Goal: Information Seeking & Learning: Learn about a topic

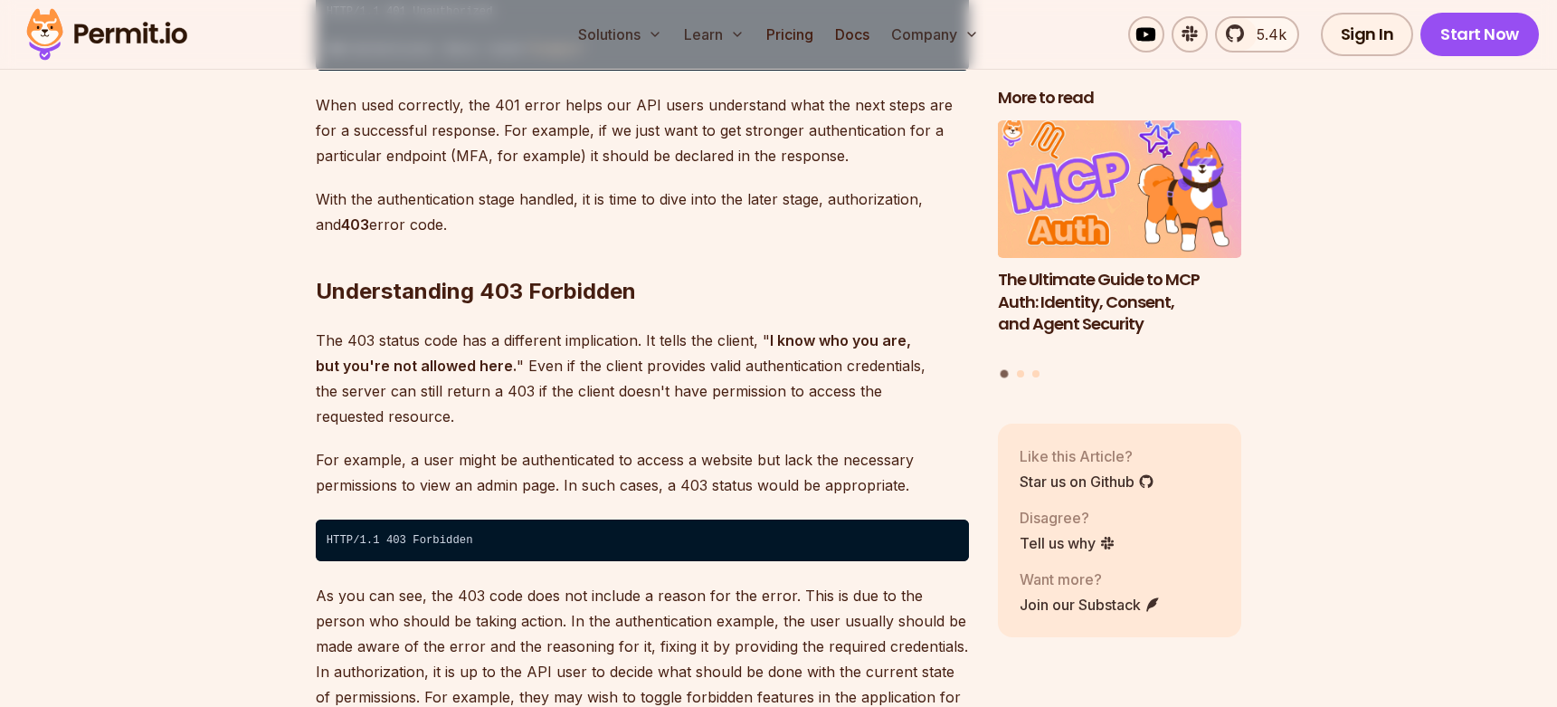
scroll to position [3156, 0]
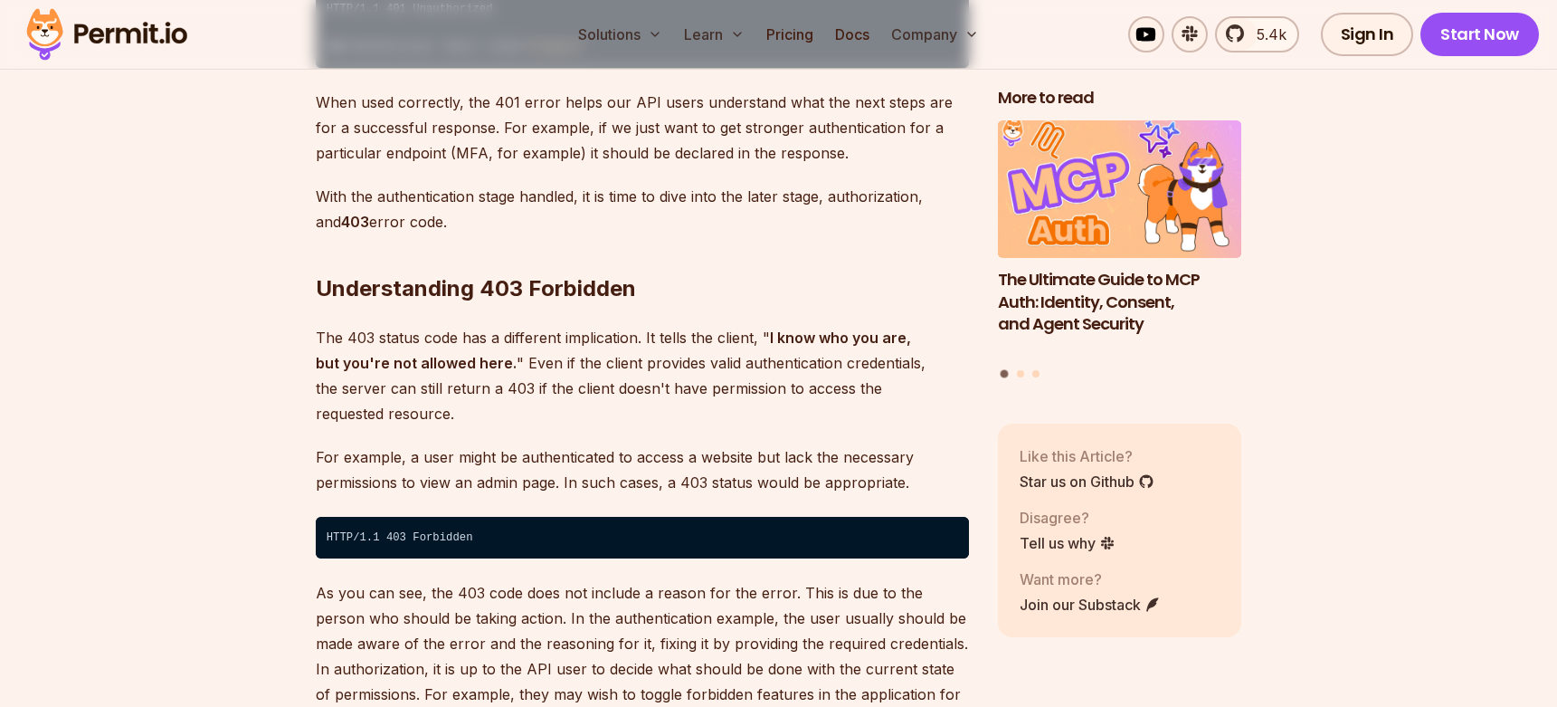
click at [590, 332] on p "The 403 status code has a different implication. It tells the client, " I know …" at bounding box center [642, 375] width 653 height 101
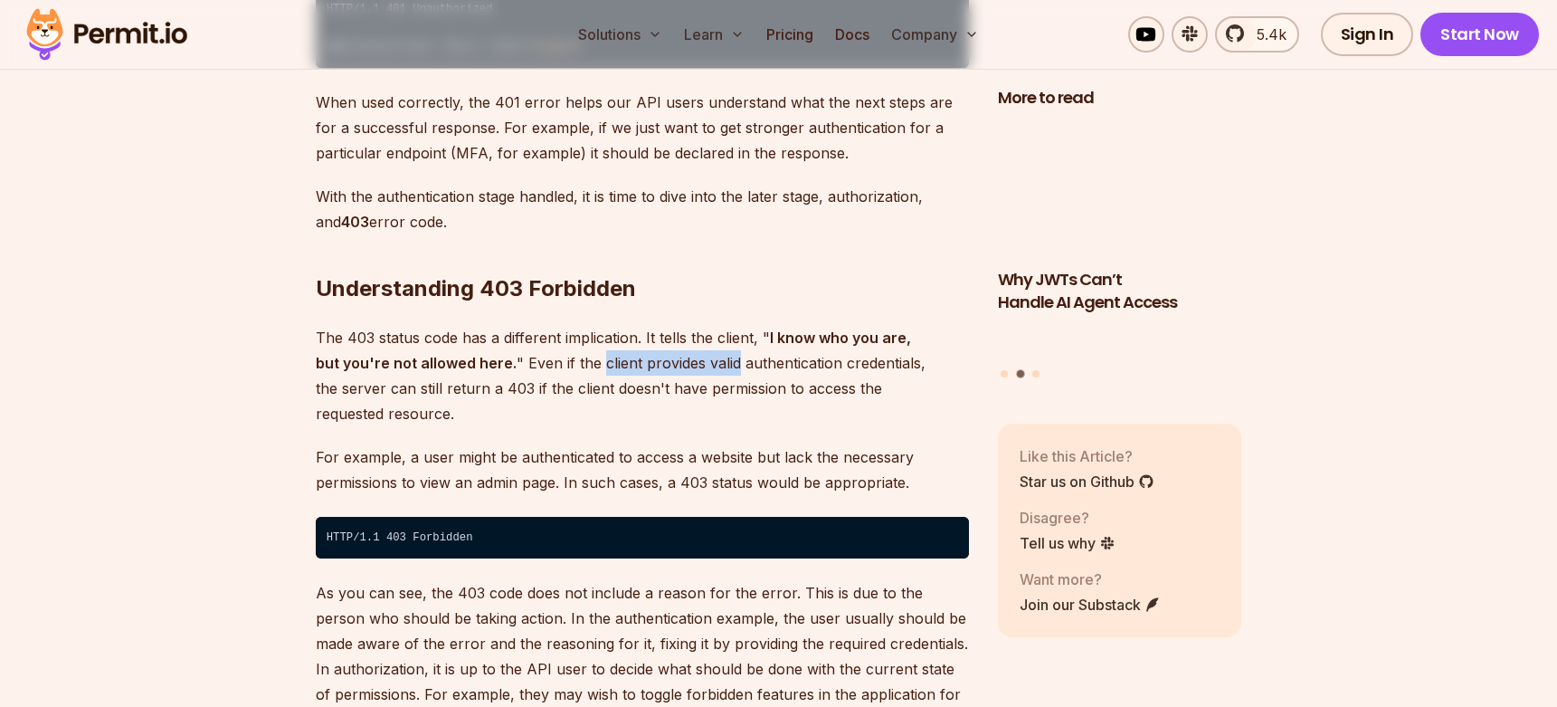
drag, startPoint x: 590, startPoint y: 332, endPoint x: 695, endPoint y: 337, distance: 105.0
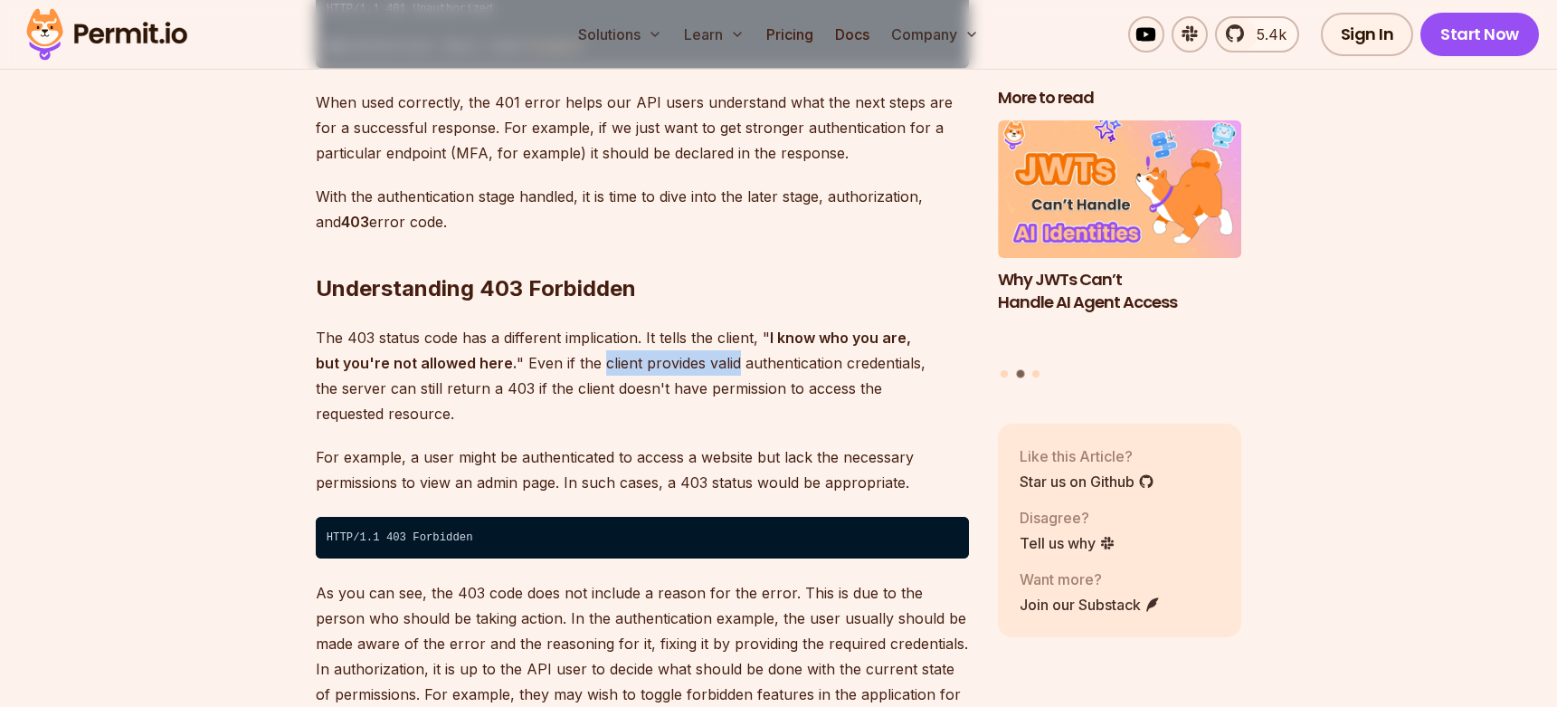
click at [695, 337] on p "The 403 status code has a different implication. It tells the client, " I know …" at bounding box center [642, 375] width 653 height 101
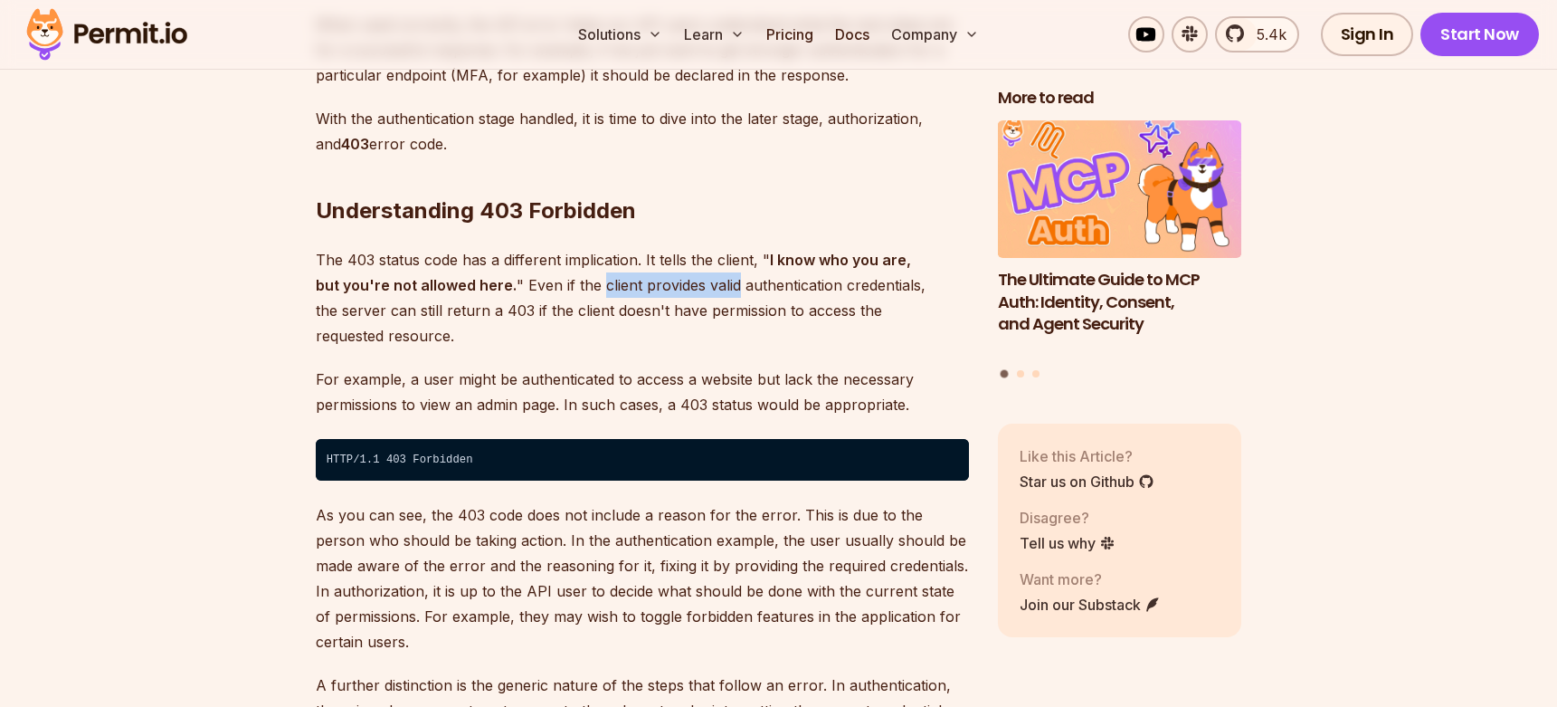
scroll to position [3237, 0]
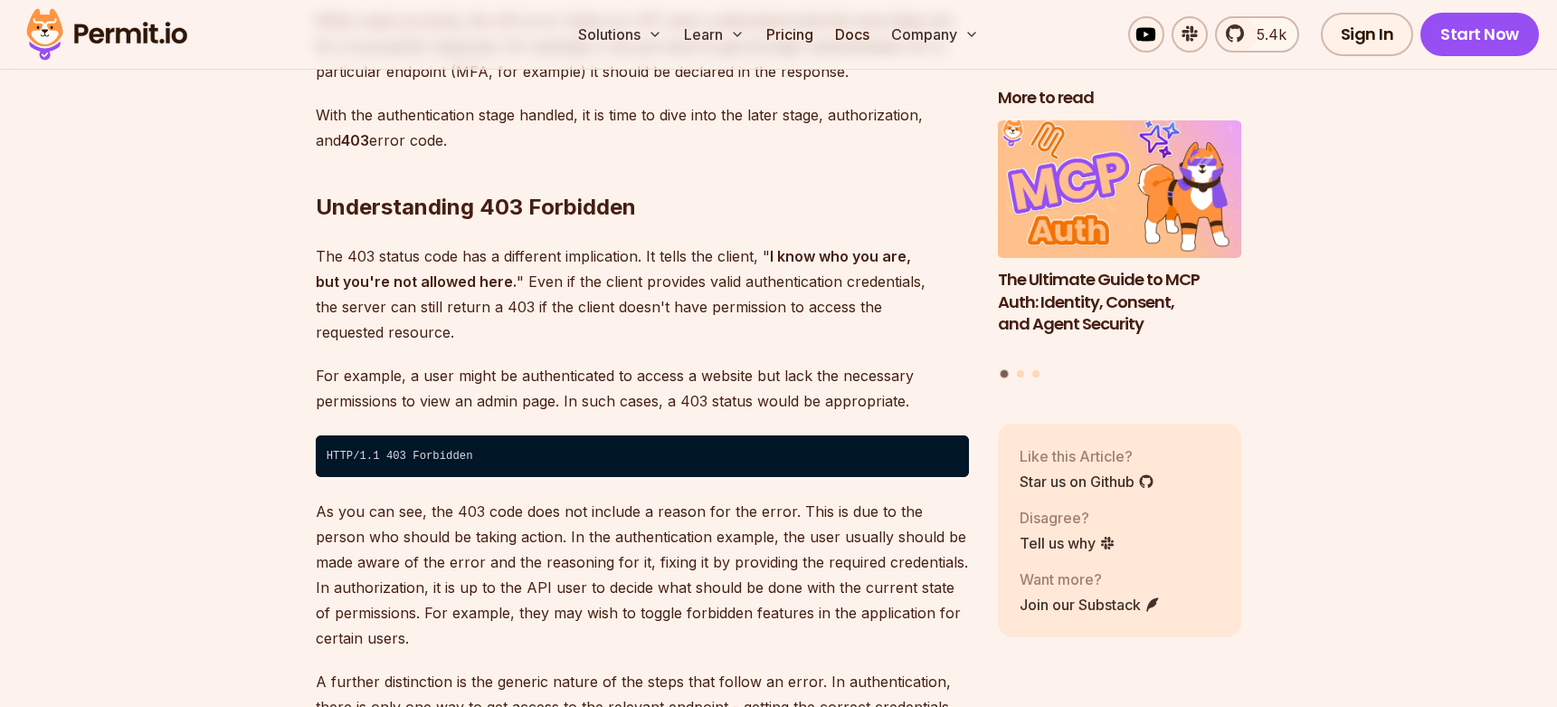
click at [578, 363] on p "For example, a user might be authenticated to access a website but lack the nec…" at bounding box center [642, 388] width 653 height 51
drag, startPoint x: 578, startPoint y: 325, endPoint x: 740, endPoint y: 325, distance: 161.9
click at [740, 363] on p "For example, a user might be authenticated to access a website but lack the nec…" at bounding box center [642, 388] width 653 height 51
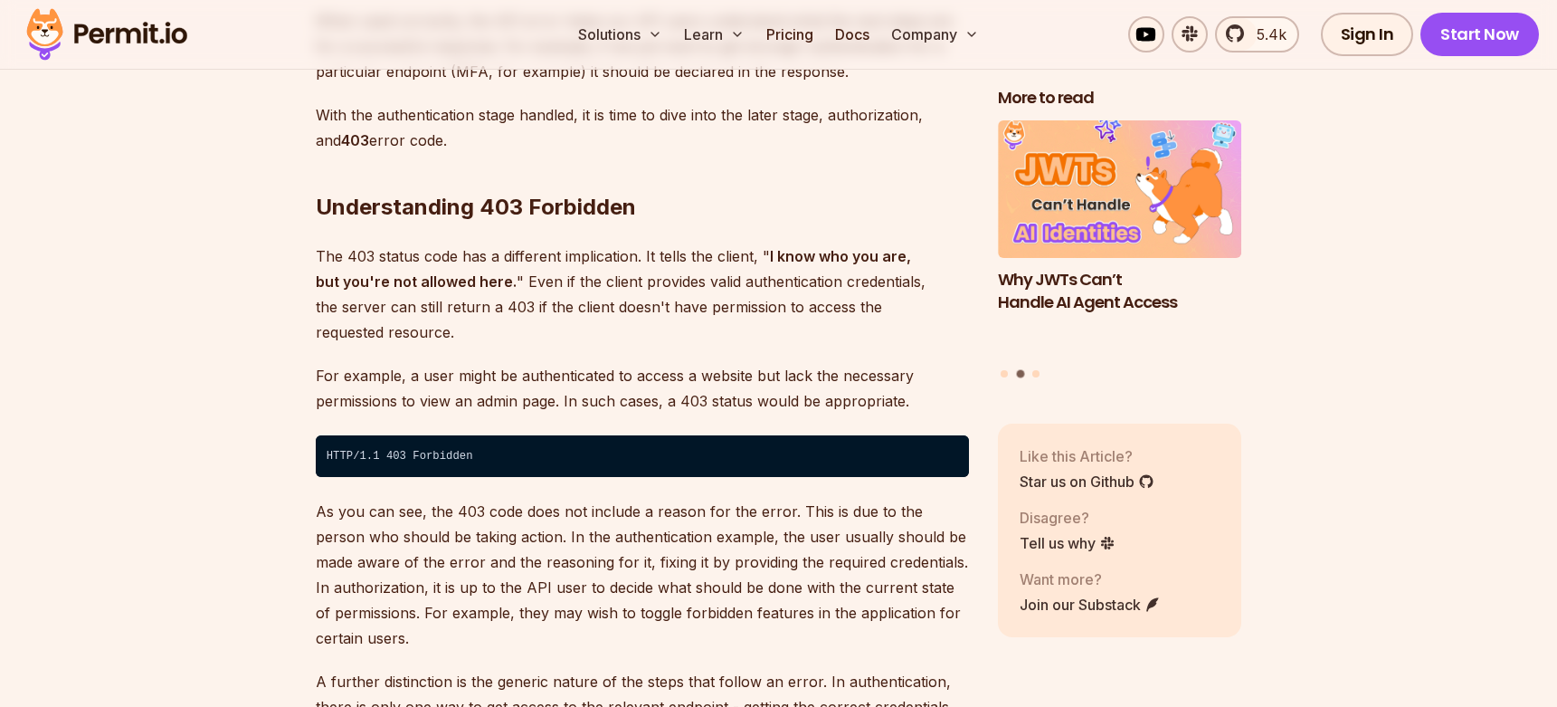
click at [655, 533] on p "As you can see, the 403 code does not include a reason for the error. This is d…" at bounding box center [642, 574] width 653 height 152
